Goal: Learn about a topic

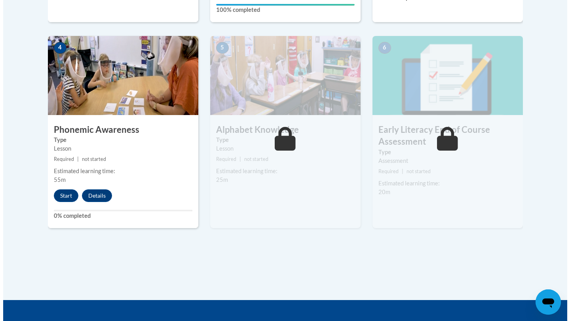
scroll to position [451, 0]
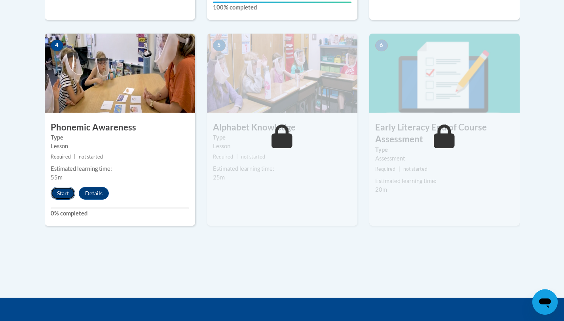
click at [63, 193] on button "Start" at bounding box center [63, 193] width 25 height 13
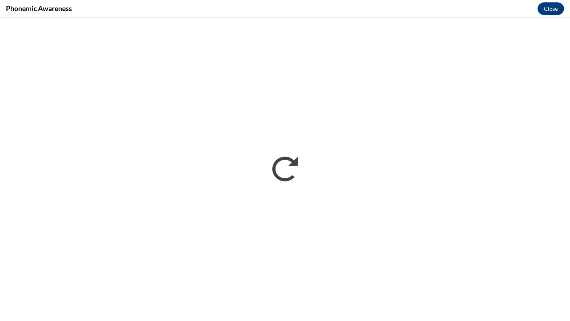
scroll to position [0, 0]
